Goal: Transaction & Acquisition: Purchase product/service

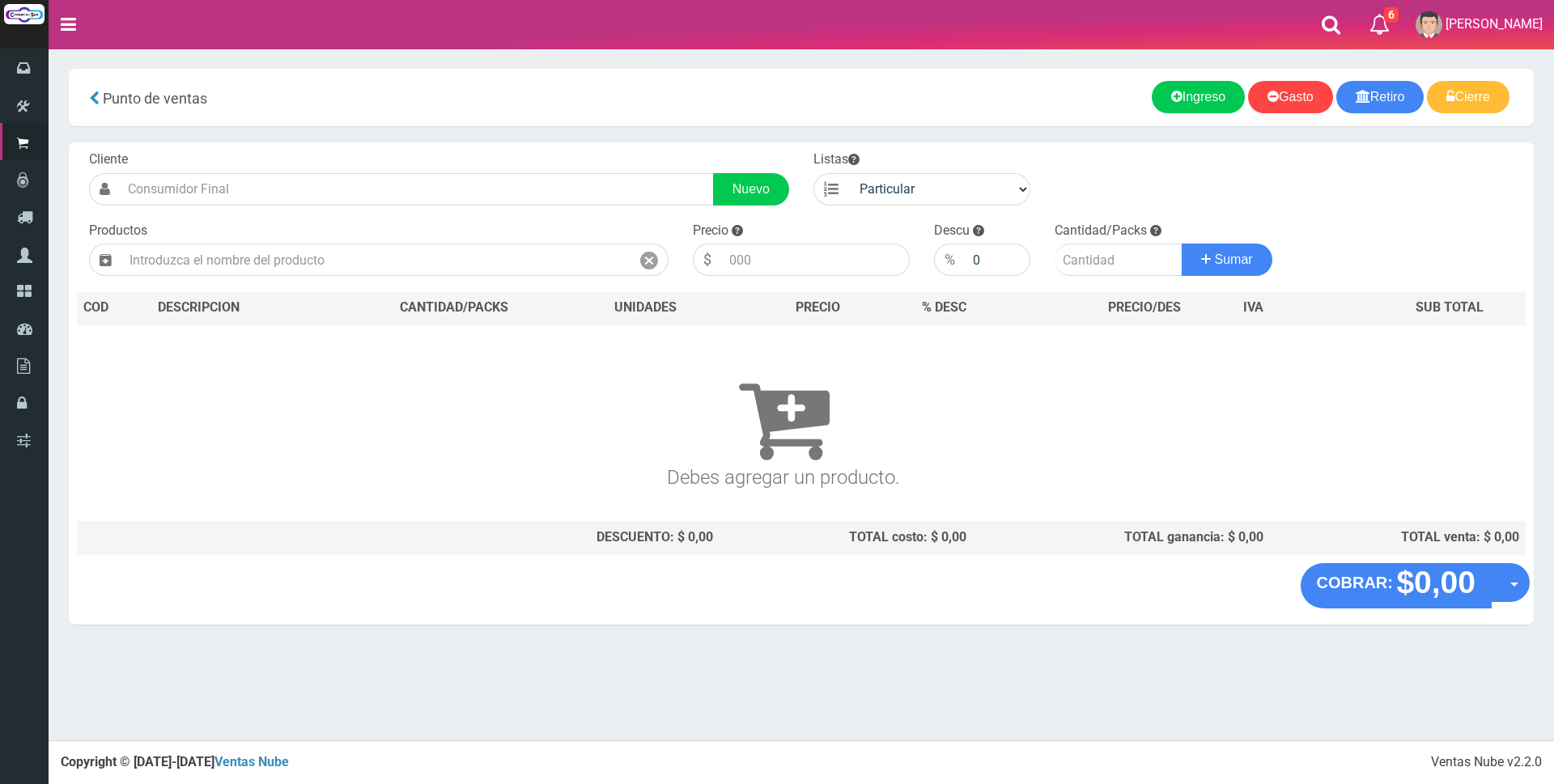
click at [468, 249] on input "text" at bounding box center [376, 260] width 509 height 33
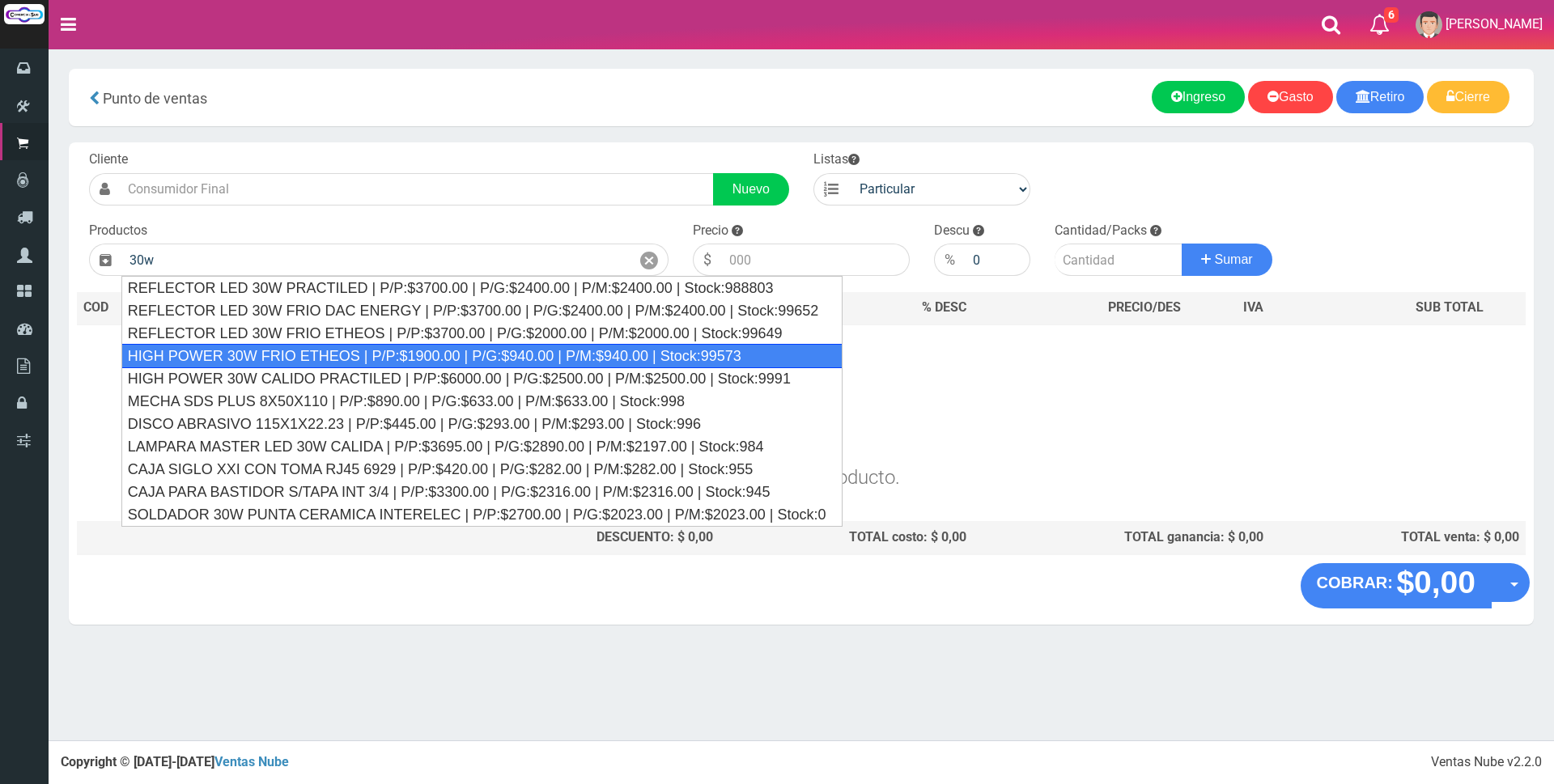
click at [389, 360] on div "HIGH POWER 30W FRIO ETHEOS | P/P:$1900.00 | P/G:$940.00 | P/M:$940.00 | Stock:9…" at bounding box center [482, 356] width 721 height 24
type input "HIGH POWER 30W FRIO ETHEOS | P/P:$1900.00 | P/G:$940.00 | P/M:$940.00 | Stock:9…"
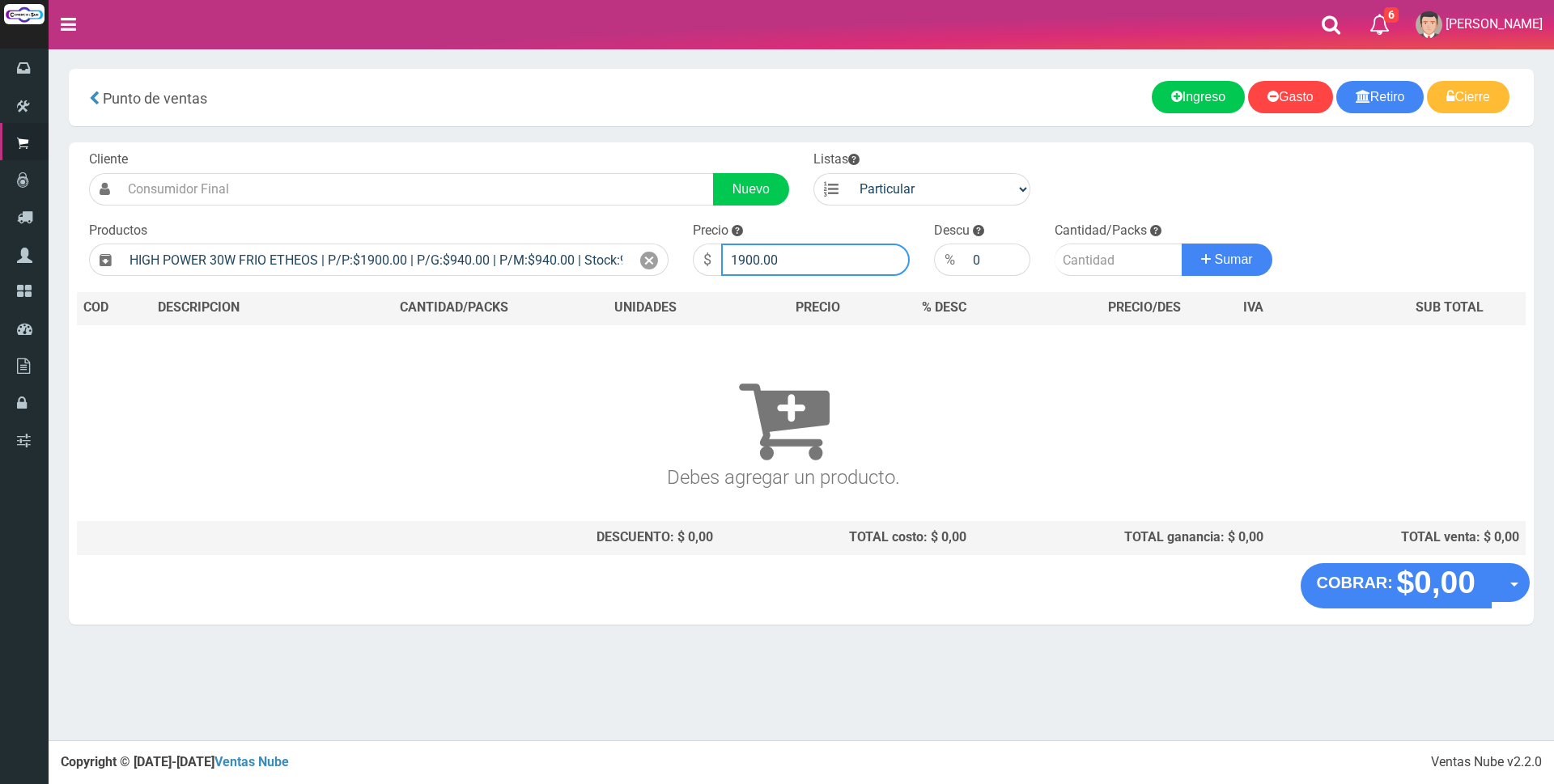
click at [811, 258] on input "1900.00" at bounding box center [815, 260] width 188 height 33
type input "1"
type input "7000"
click at [1081, 265] on input "number" at bounding box center [1118, 260] width 128 height 33
type input "1"
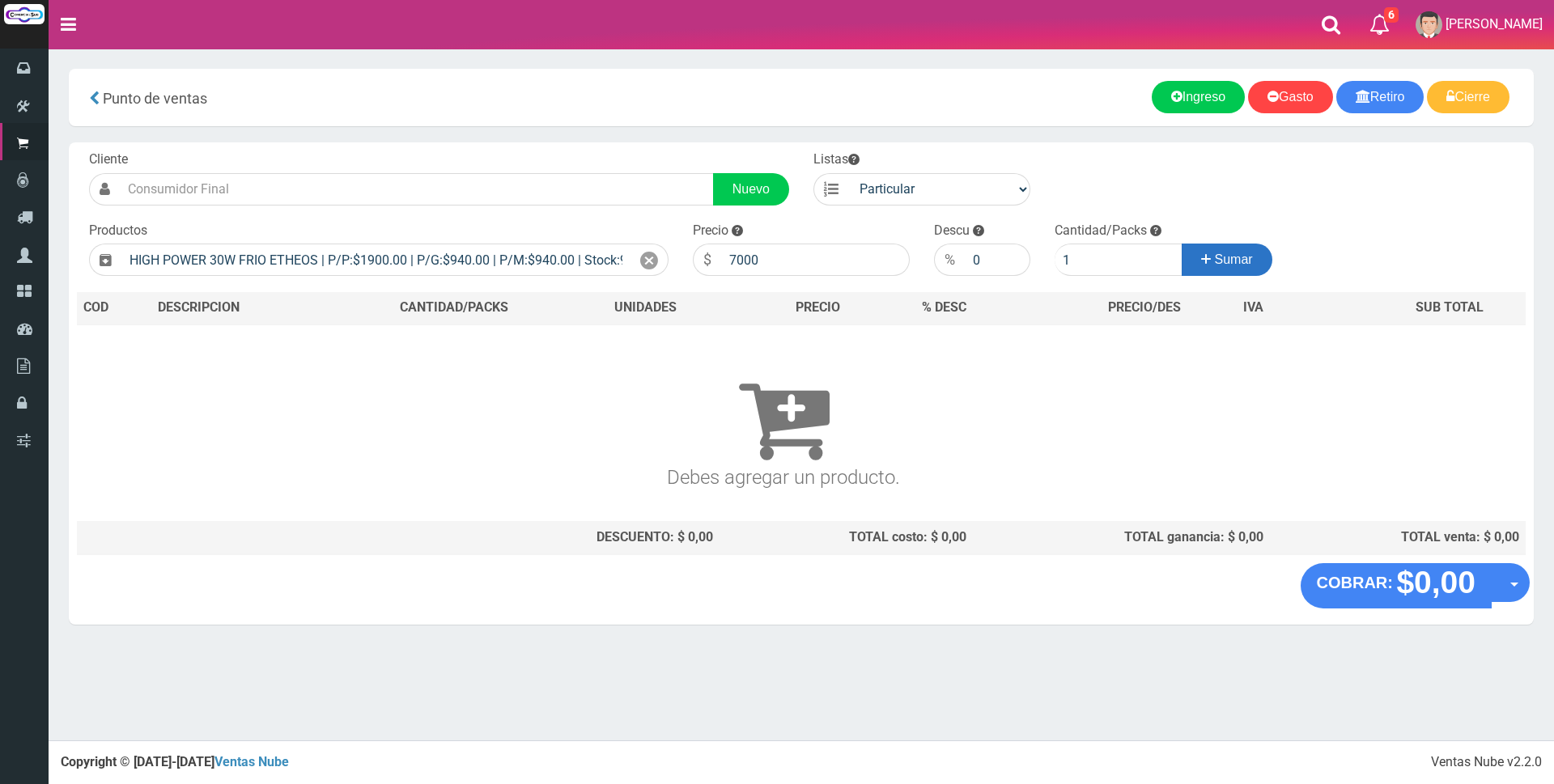
click at [1230, 255] on span "Sumar" at bounding box center [1233, 259] width 38 height 14
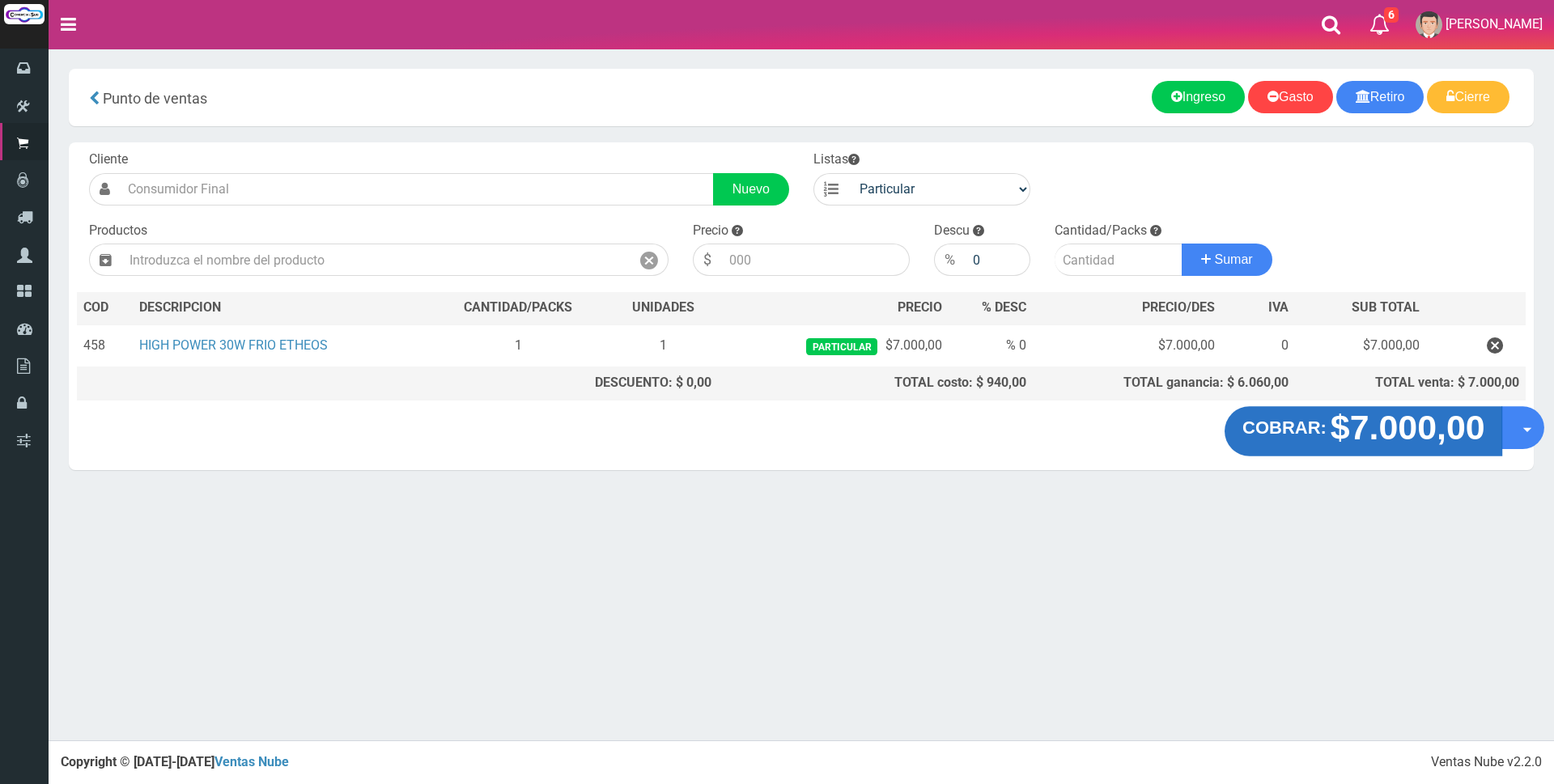
click at [1357, 425] on strong "$7.000,00" at bounding box center [1406, 427] width 155 height 38
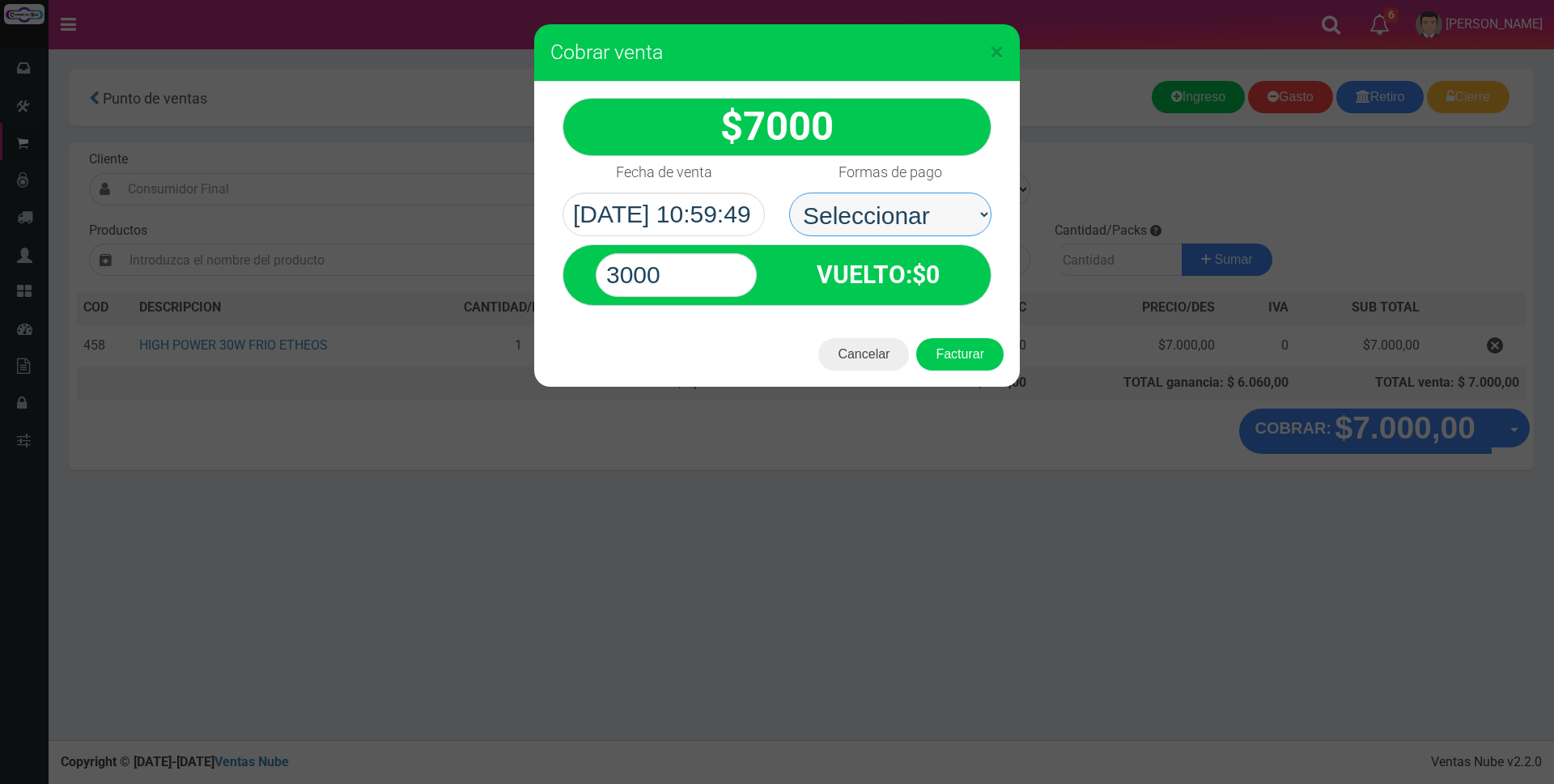
click at [814, 199] on select "Seleccionar Efectivo Tarjeta de Crédito Depósito Débito" at bounding box center [889, 215] width 202 height 43
select select "Tarjeta de Crédito"
click at [789, 193] on select "Seleccionar Efectivo Tarjeta de Crédito Depósito Débito" at bounding box center [889, 215] width 202 height 43
click at [712, 278] on input "3000" at bounding box center [676, 275] width 161 height 43
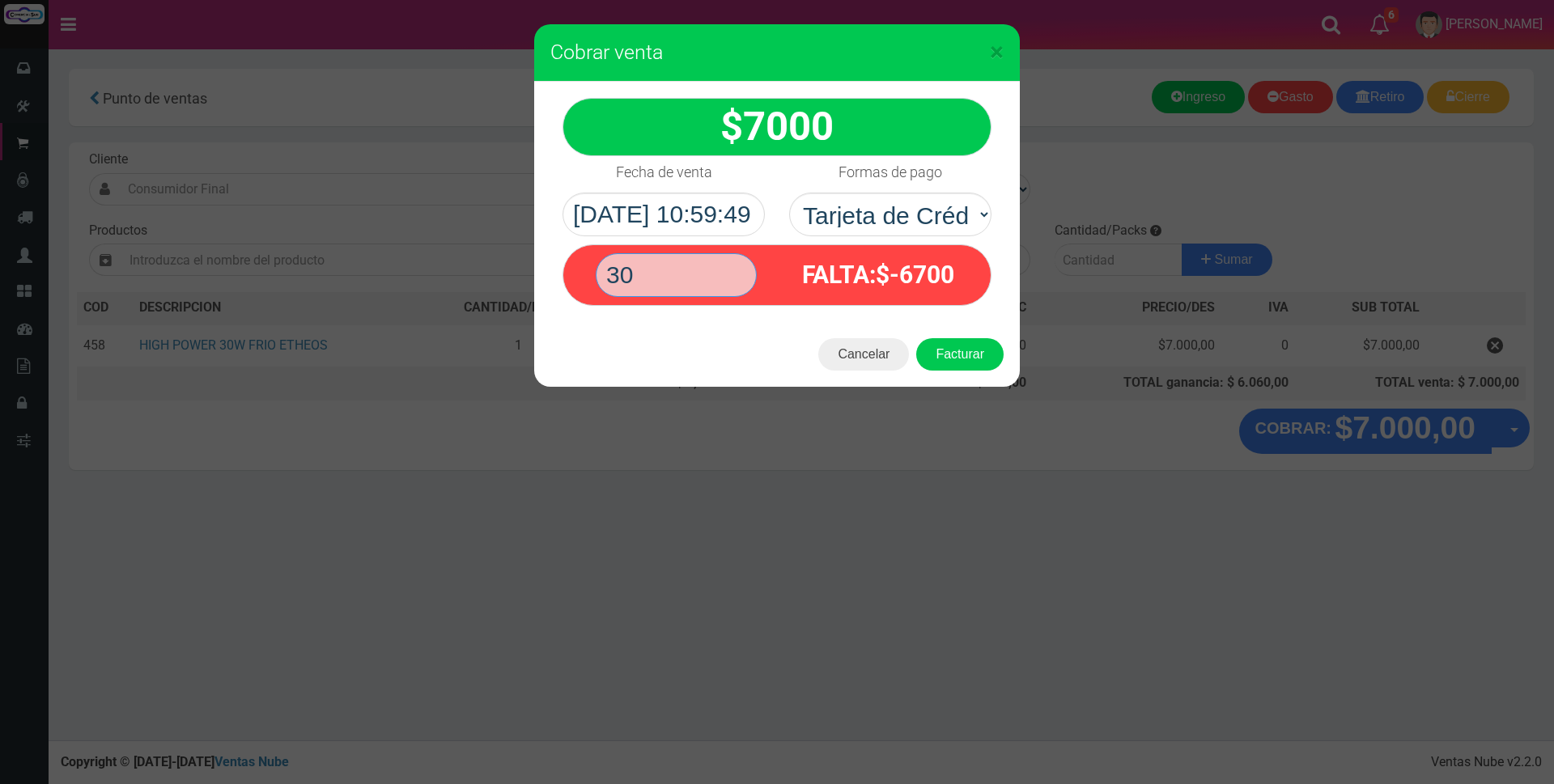
type input "3"
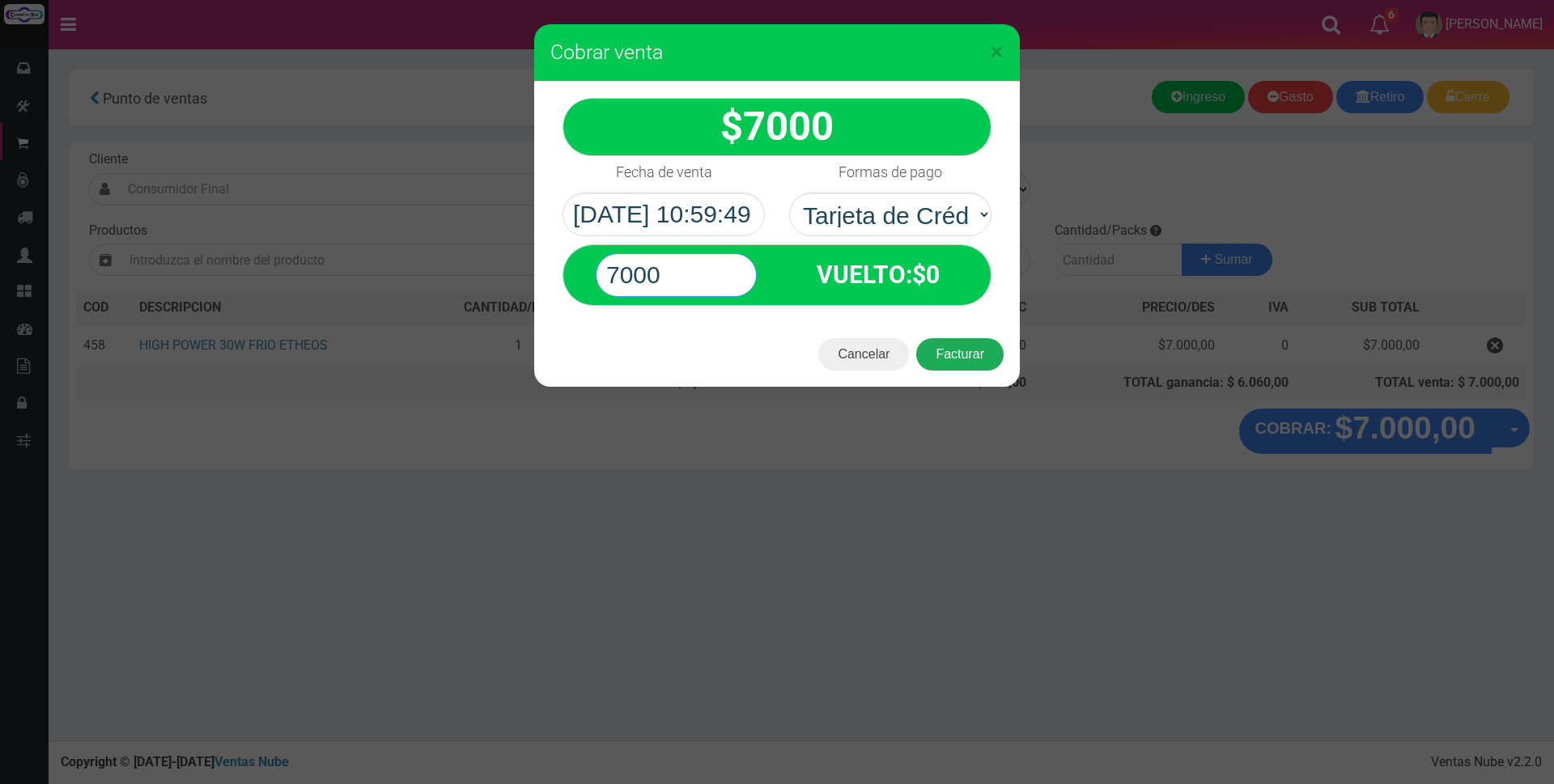
type input "7000"
click at [937, 361] on button "Facturar" at bounding box center [960, 355] width 88 height 33
